Goal: Task Accomplishment & Management: Manage account settings

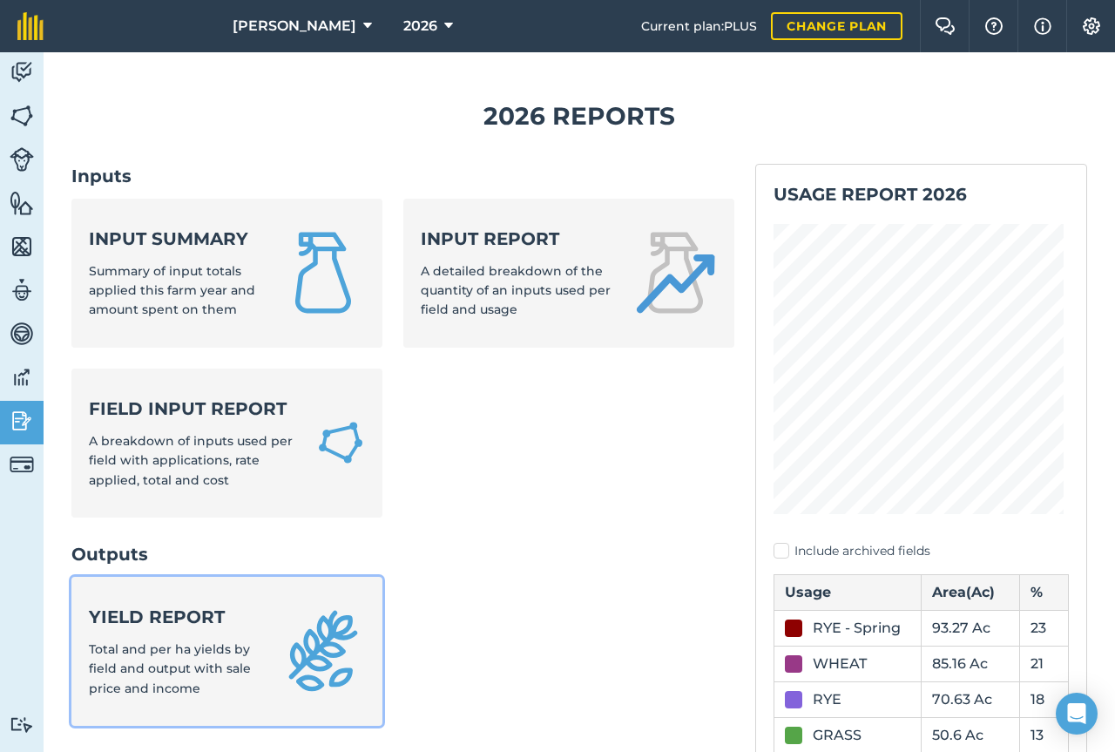
click at [204, 611] on strong "Yield report" at bounding box center [175, 617] width 172 height 24
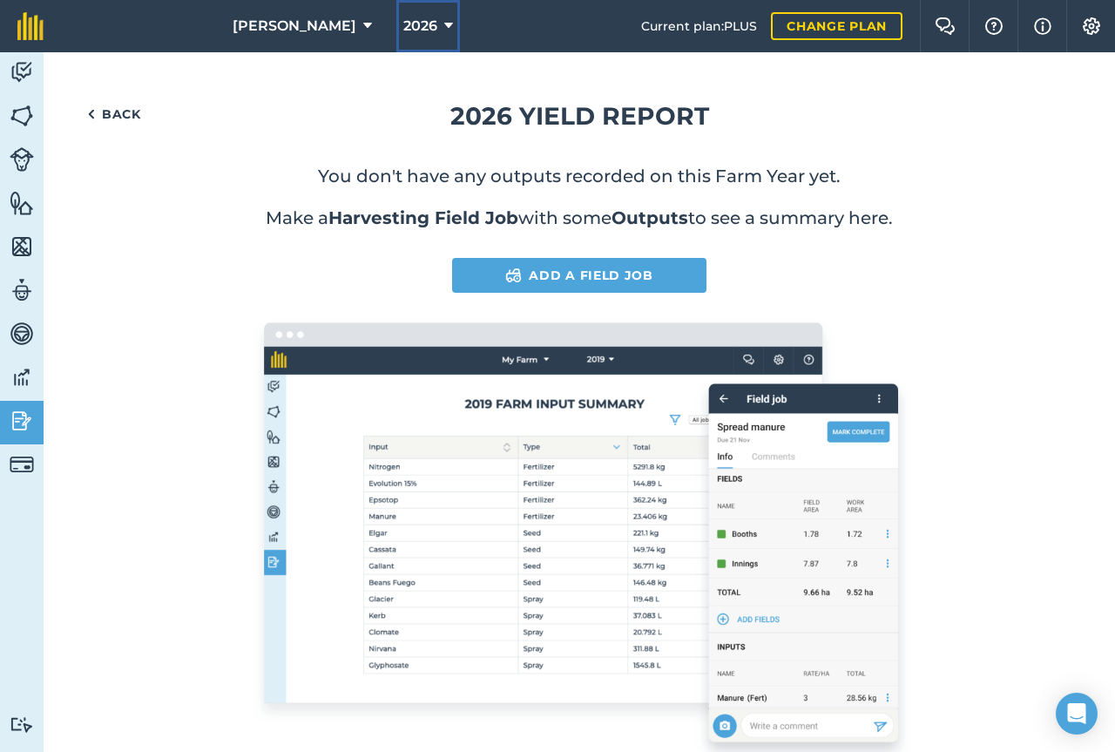
click at [410, 31] on button "2026" at bounding box center [429, 26] width 64 height 52
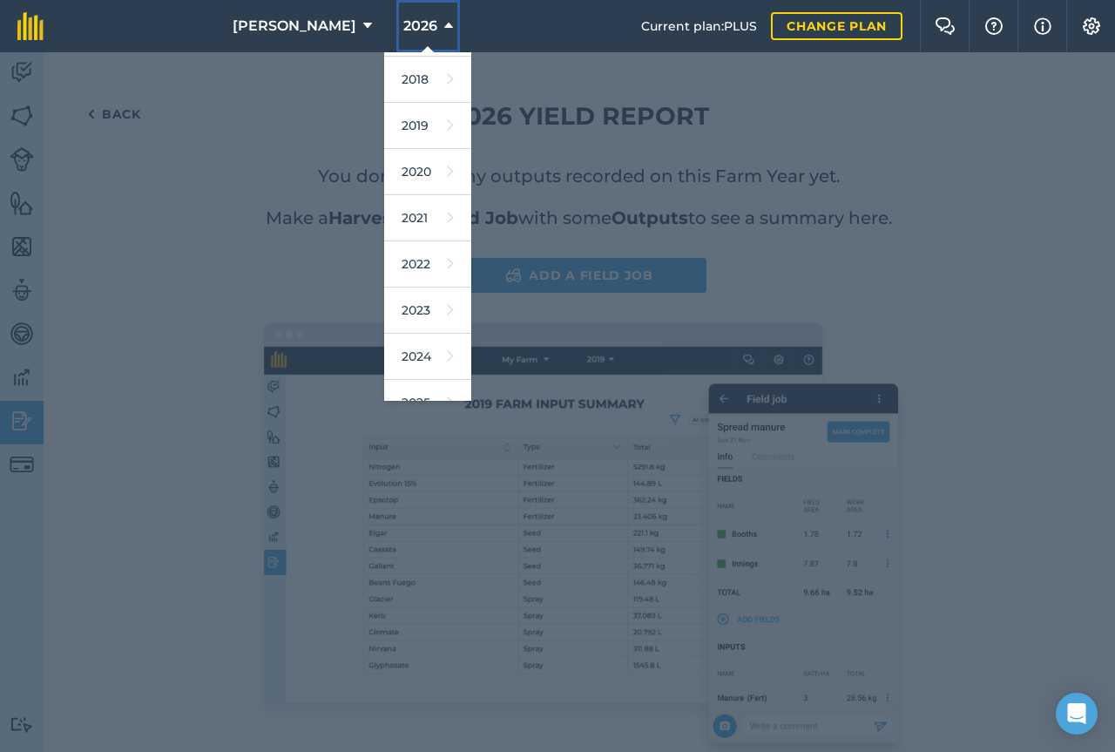
scroll to position [70, 0]
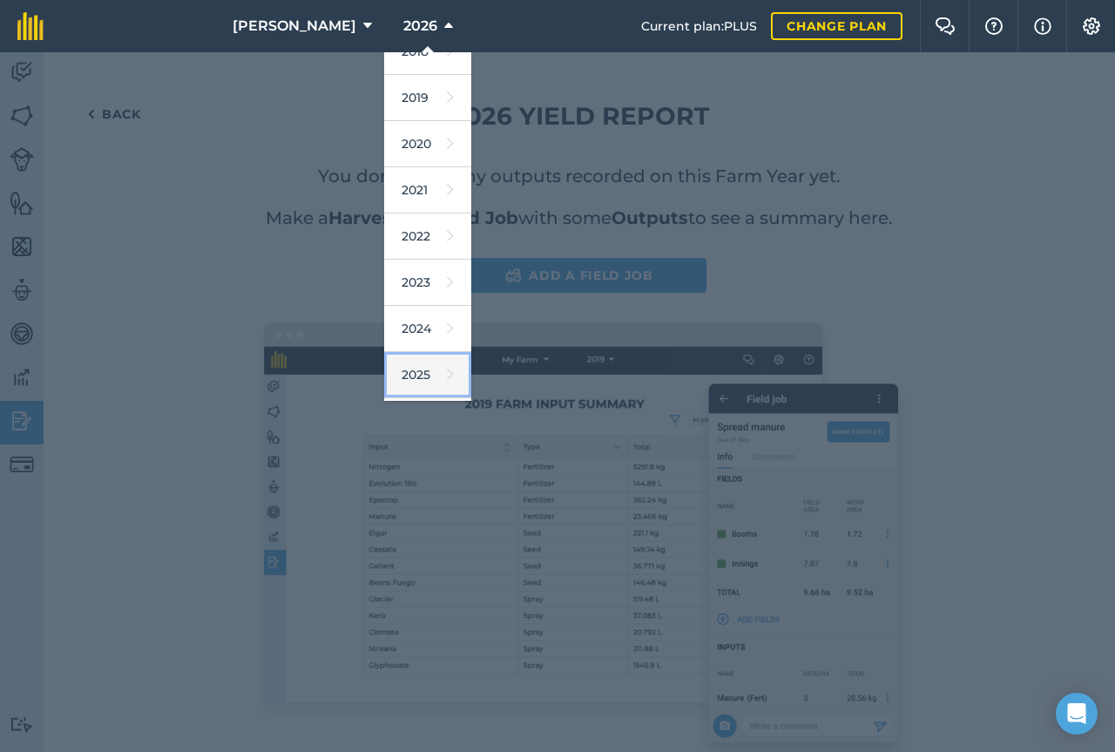
click at [404, 376] on link "2025" at bounding box center [427, 375] width 87 height 46
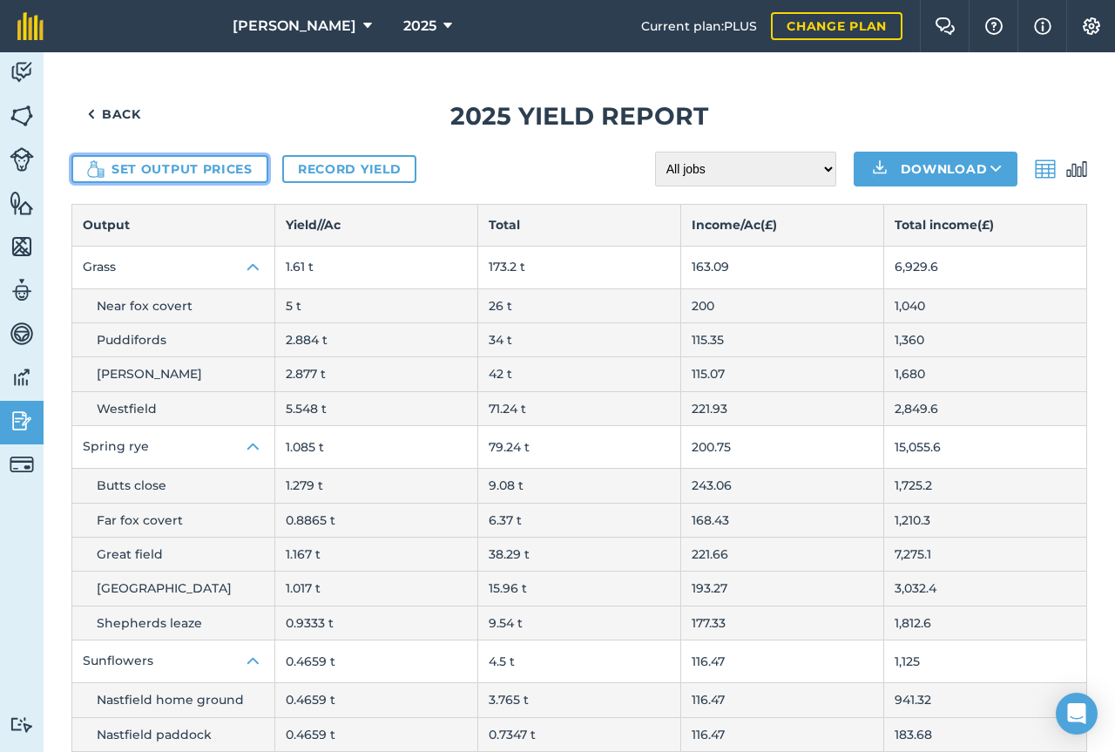
click at [165, 175] on button "Set output prices" at bounding box center [169, 169] width 197 height 28
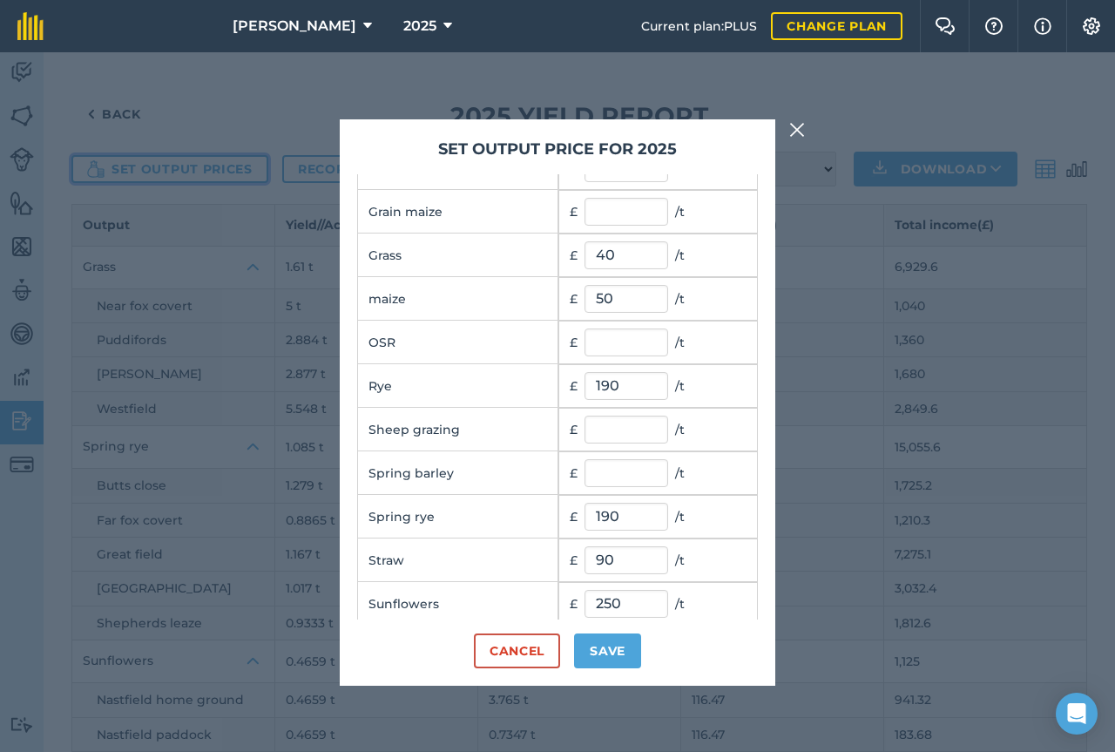
scroll to position [105, 0]
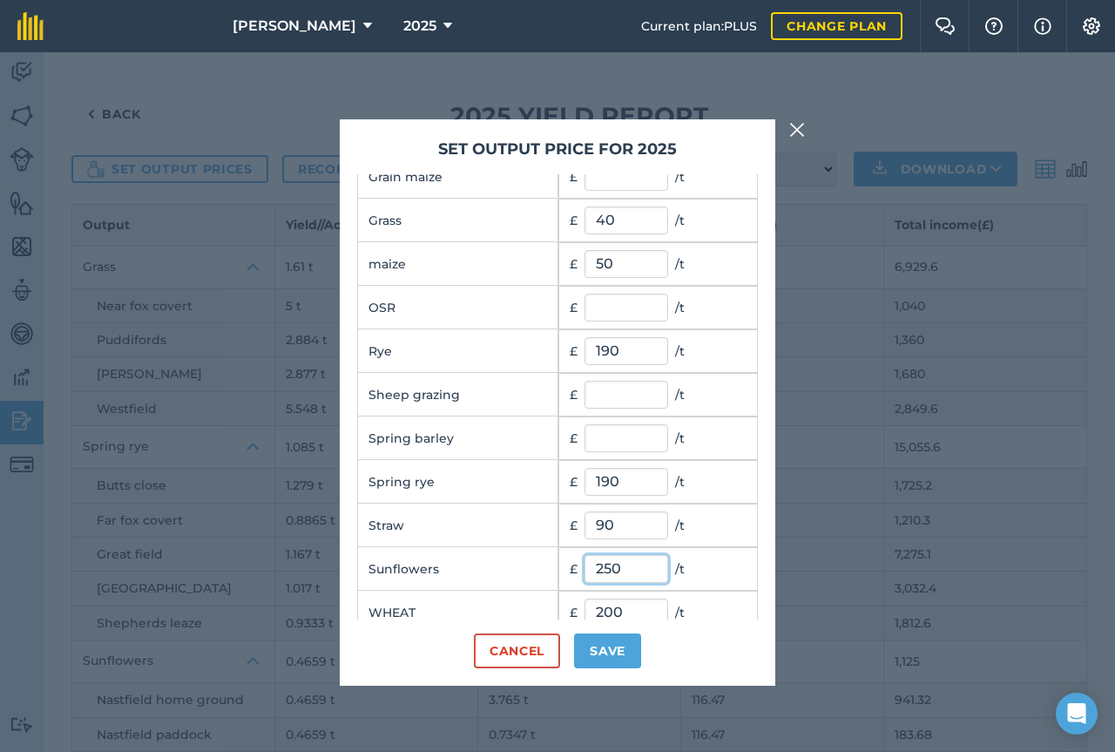
click at [614, 559] on input "250" at bounding box center [627, 569] width 84 height 28
type input "400"
click at [598, 647] on button "Save" at bounding box center [607, 651] width 67 height 35
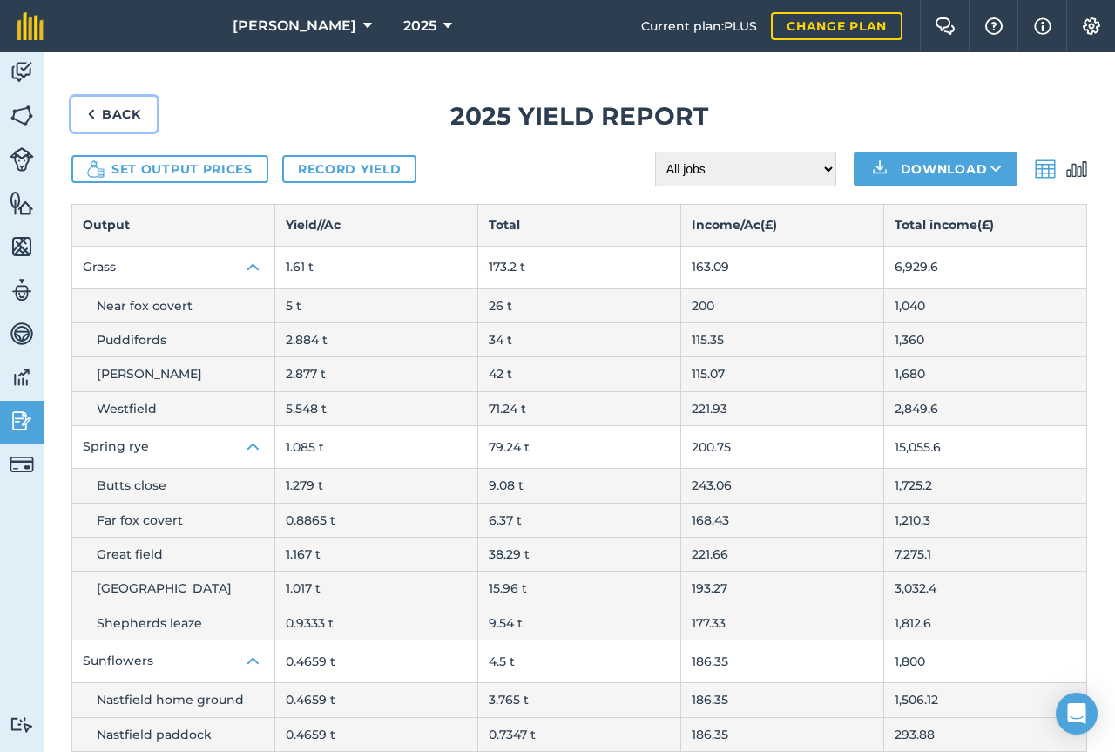
click at [111, 116] on link "Back" at bounding box center [113, 114] width 85 height 35
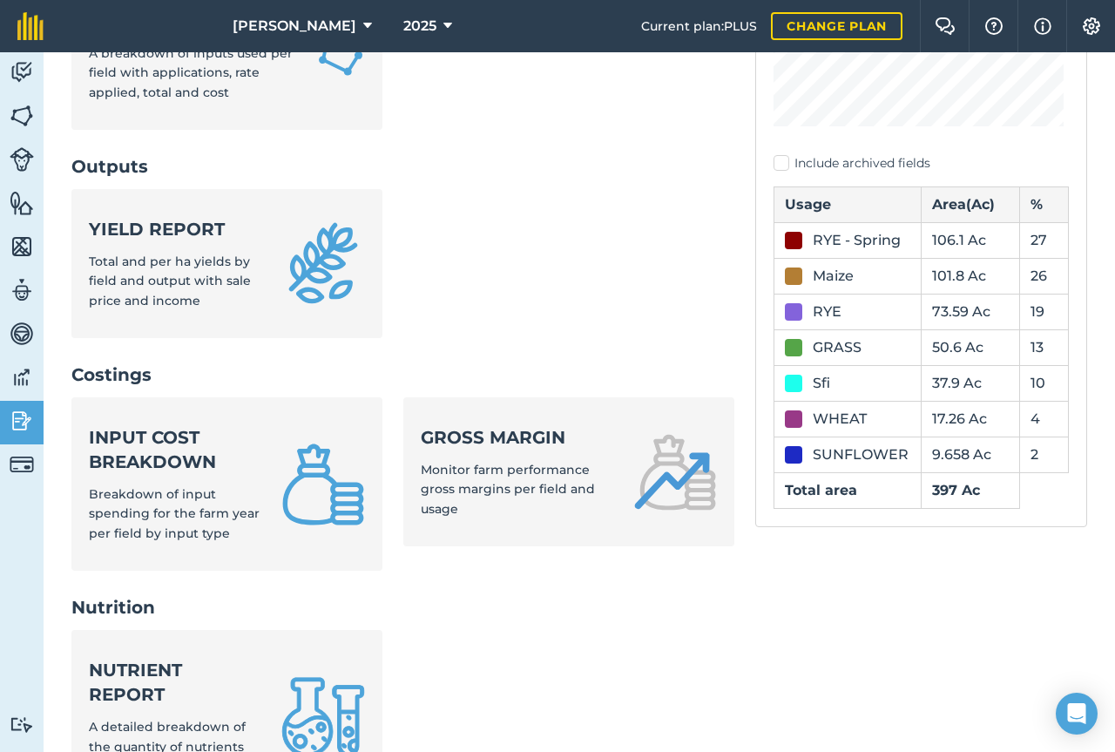
scroll to position [401, 0]
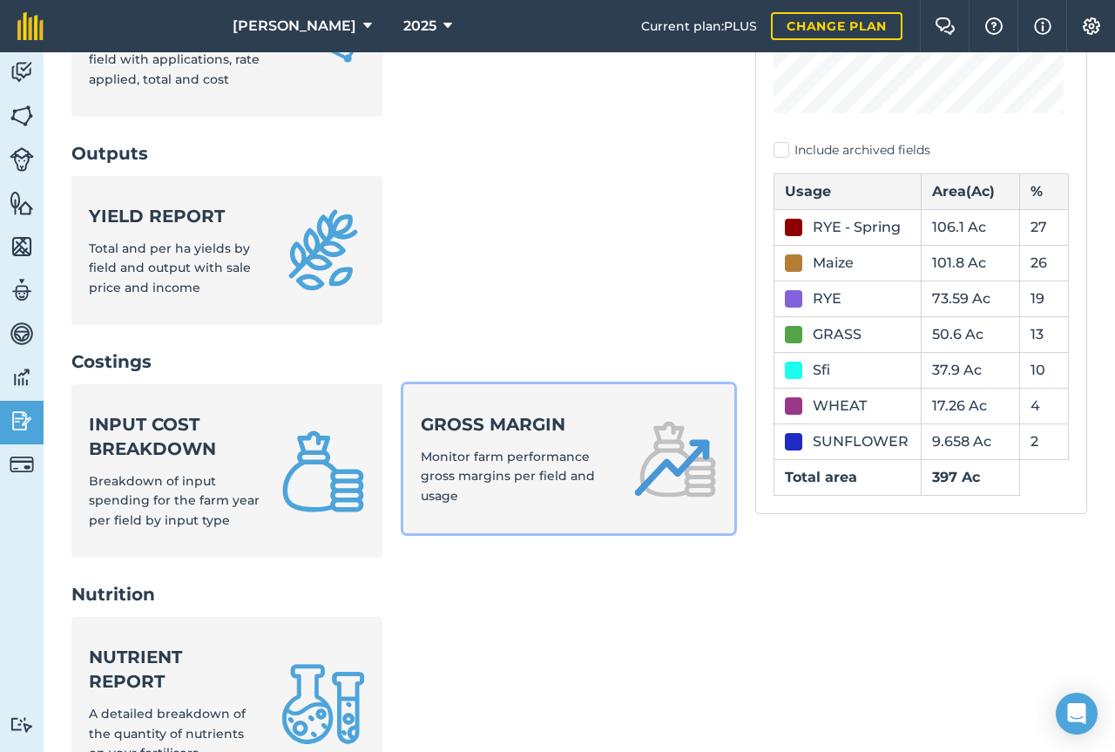
click at [460, 484] on span "Monitor farm performance gross margins per field and usage" at bounding box center [508, 476] width 174 height 55
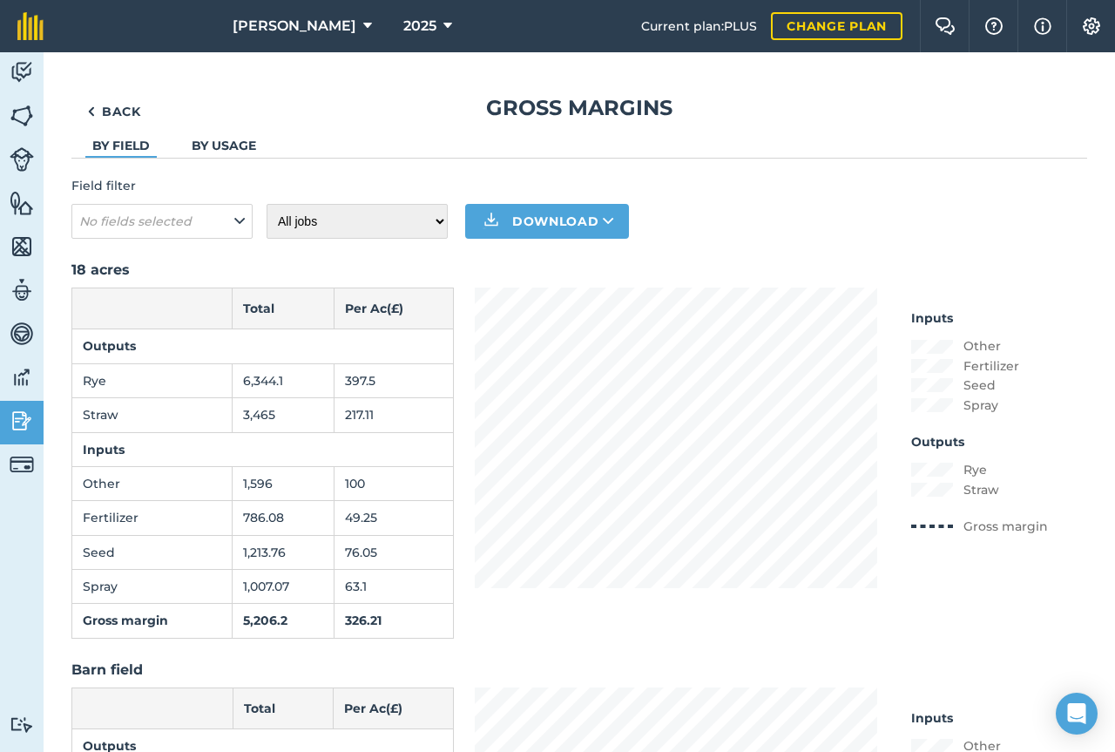
click at [229, 145] on link "By usage" at bounding box center [224, 146] width 64 height 16
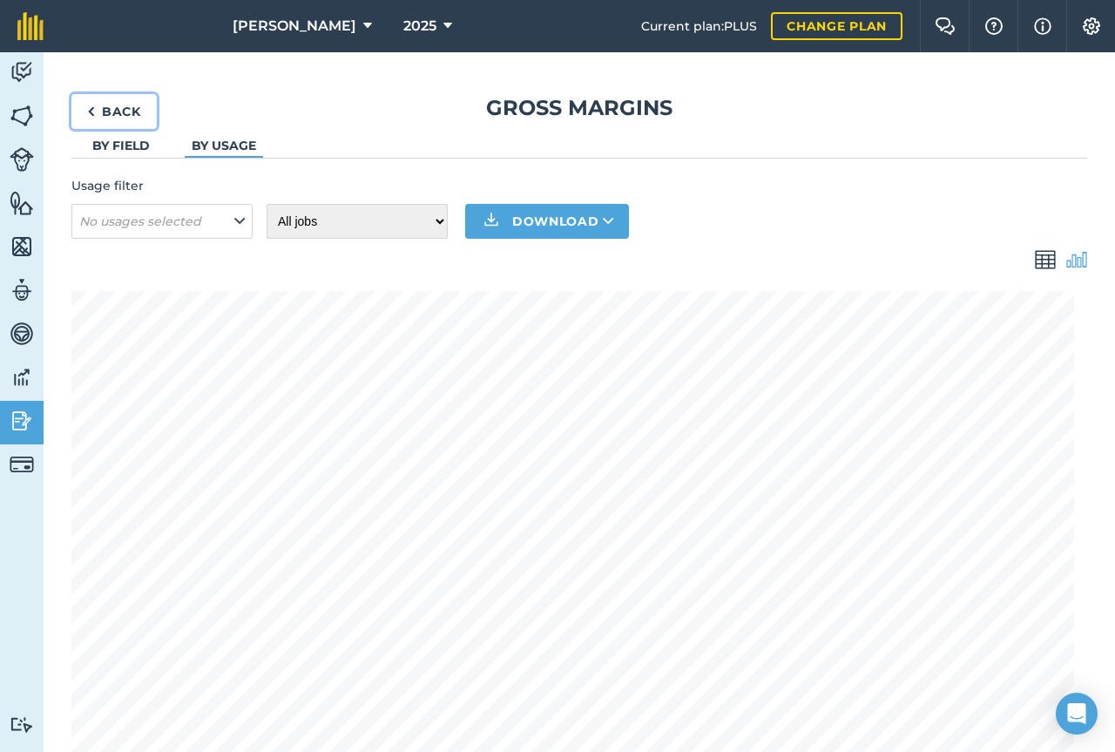
click at [115, 107] on link "Back" at bounding box center [113, 111] width 85 height 35
